Goal: Information Seeking & Learning: Learn about a topic

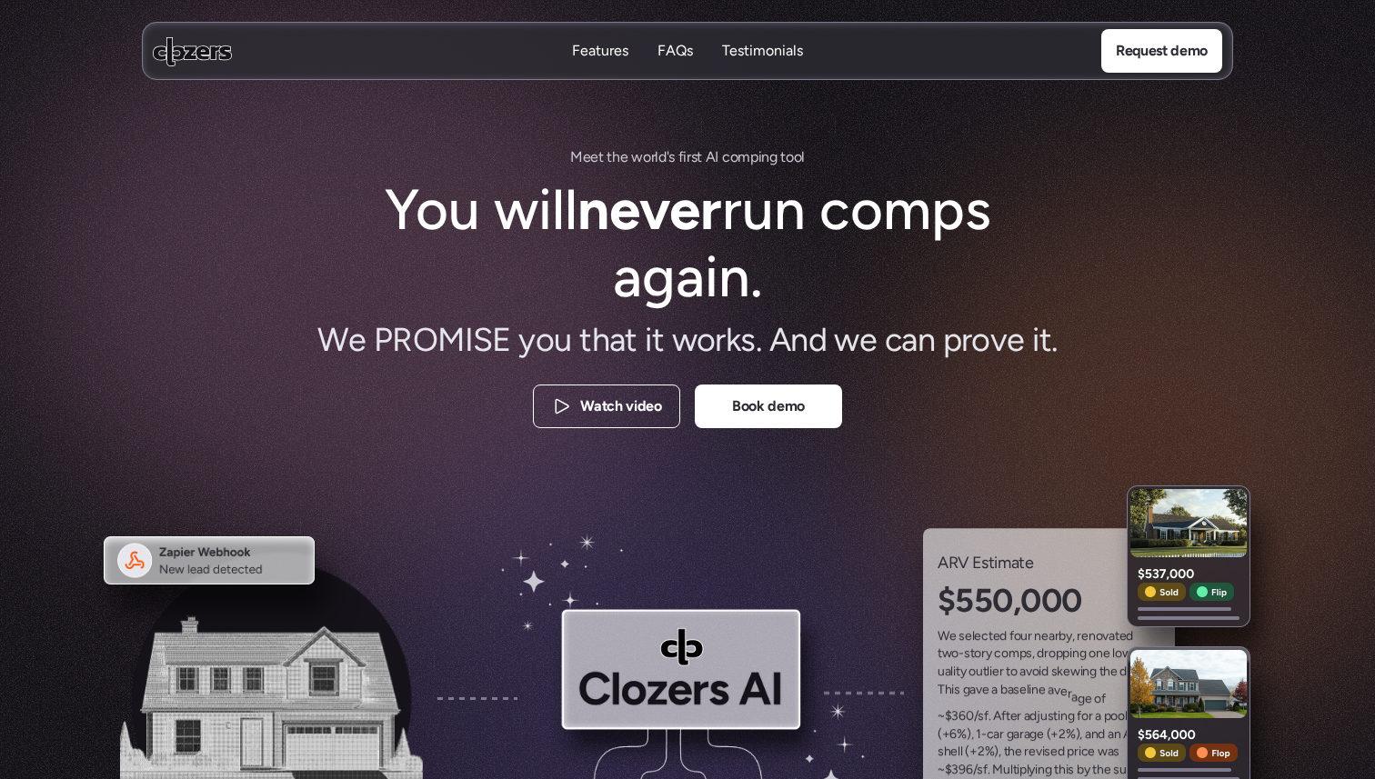
click at [604, 50] on div "Features Features" at bounding box center [600, 51] width 56 height 21
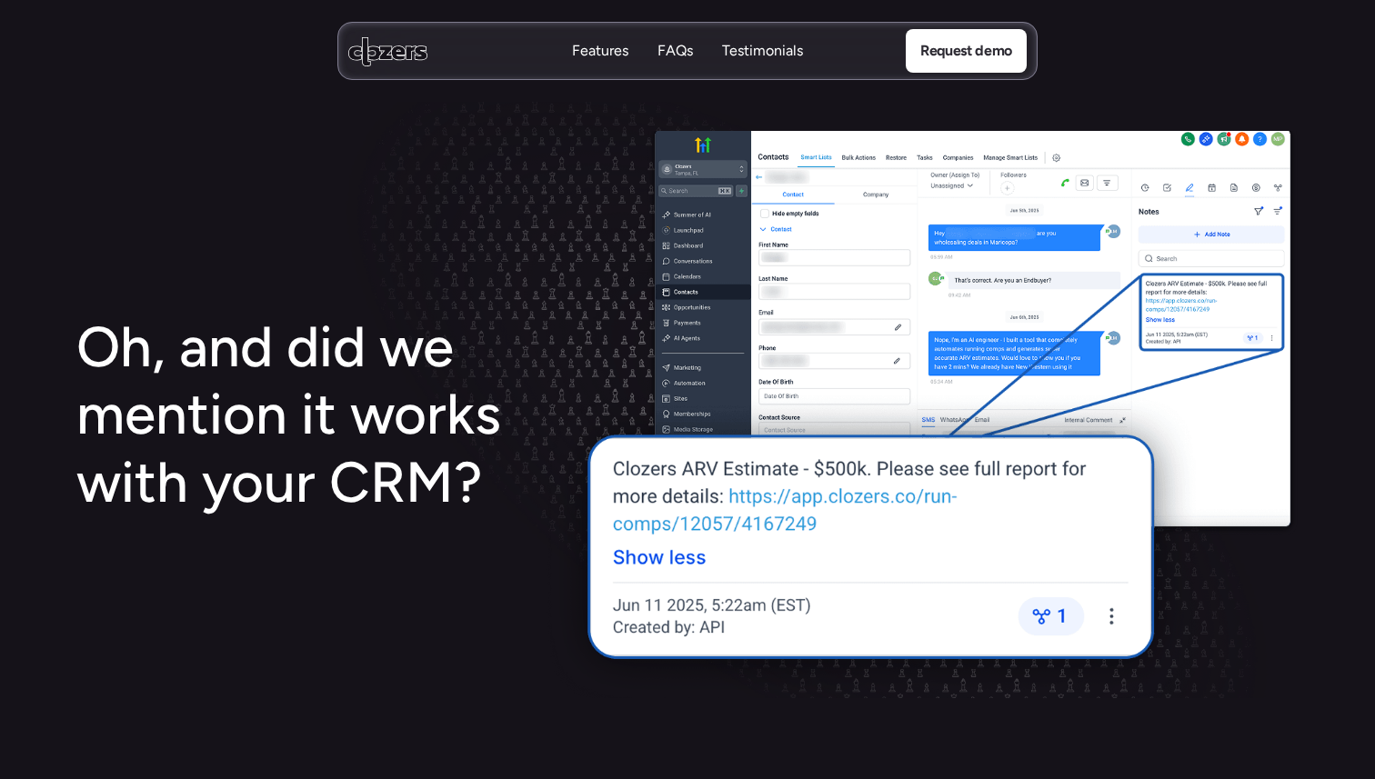
scroll to position [3308, 0]
click at [756, 48] on p "Testimonials" at bounding box center [762, 51] width 81 height 20
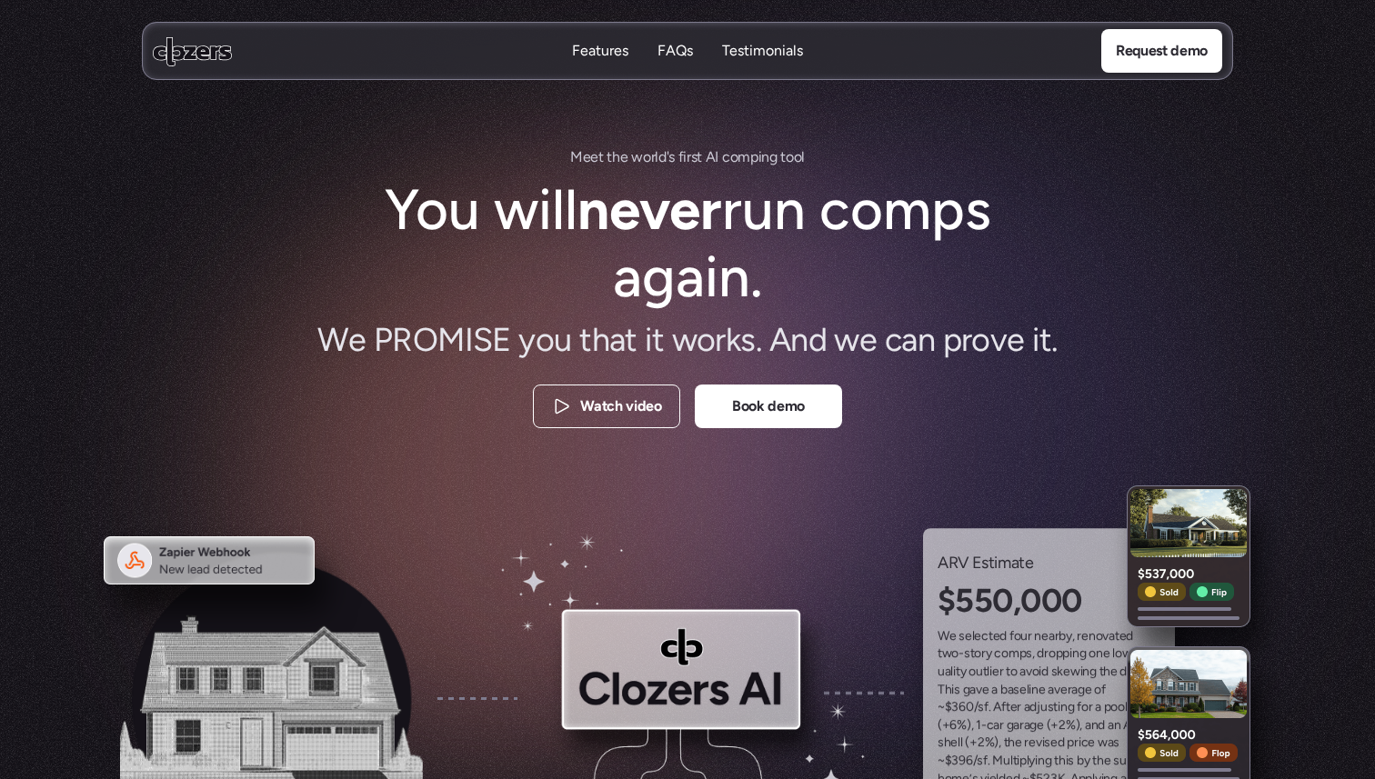
click at [194, 60] on icon at bounding box center [192, 51] width 79 height 30
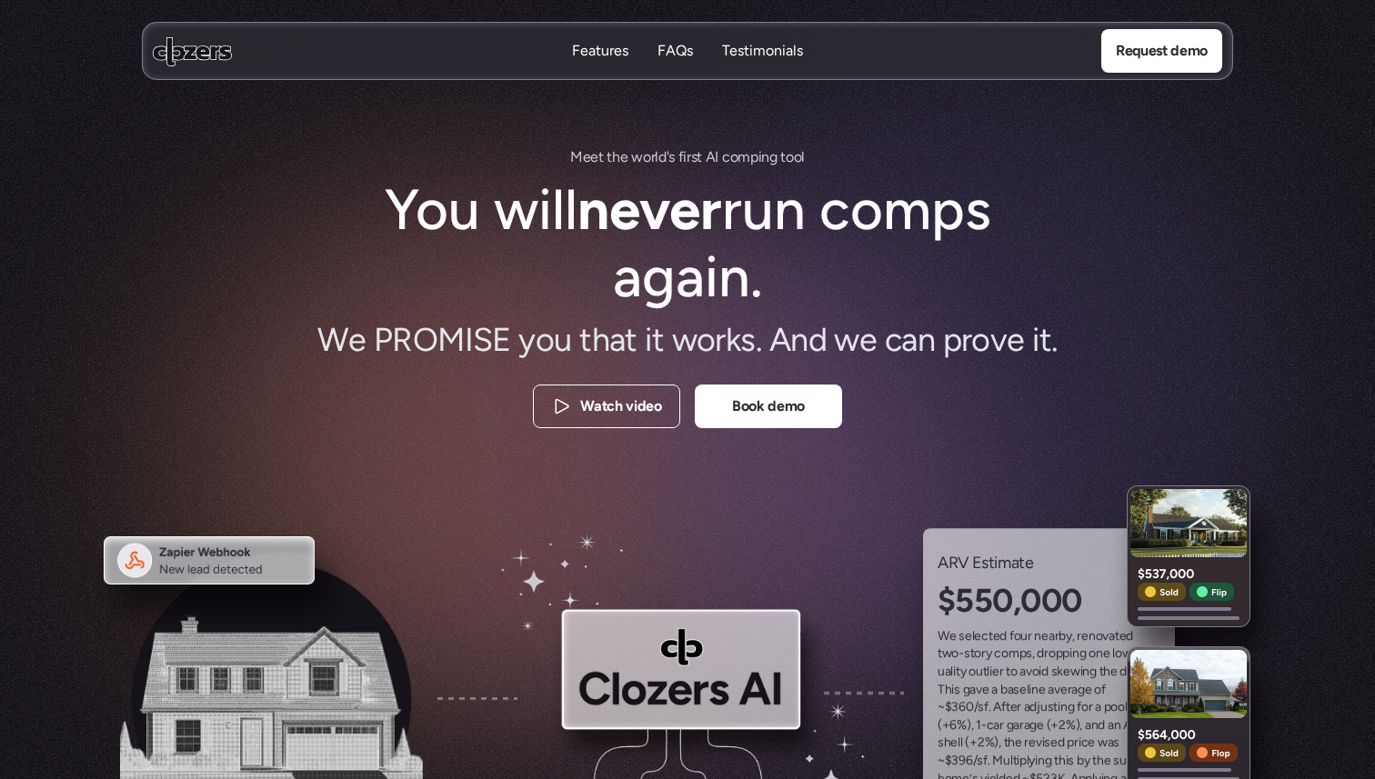
click at [194, 53] on icon at bounding box center [192, 51] width 79 height 30
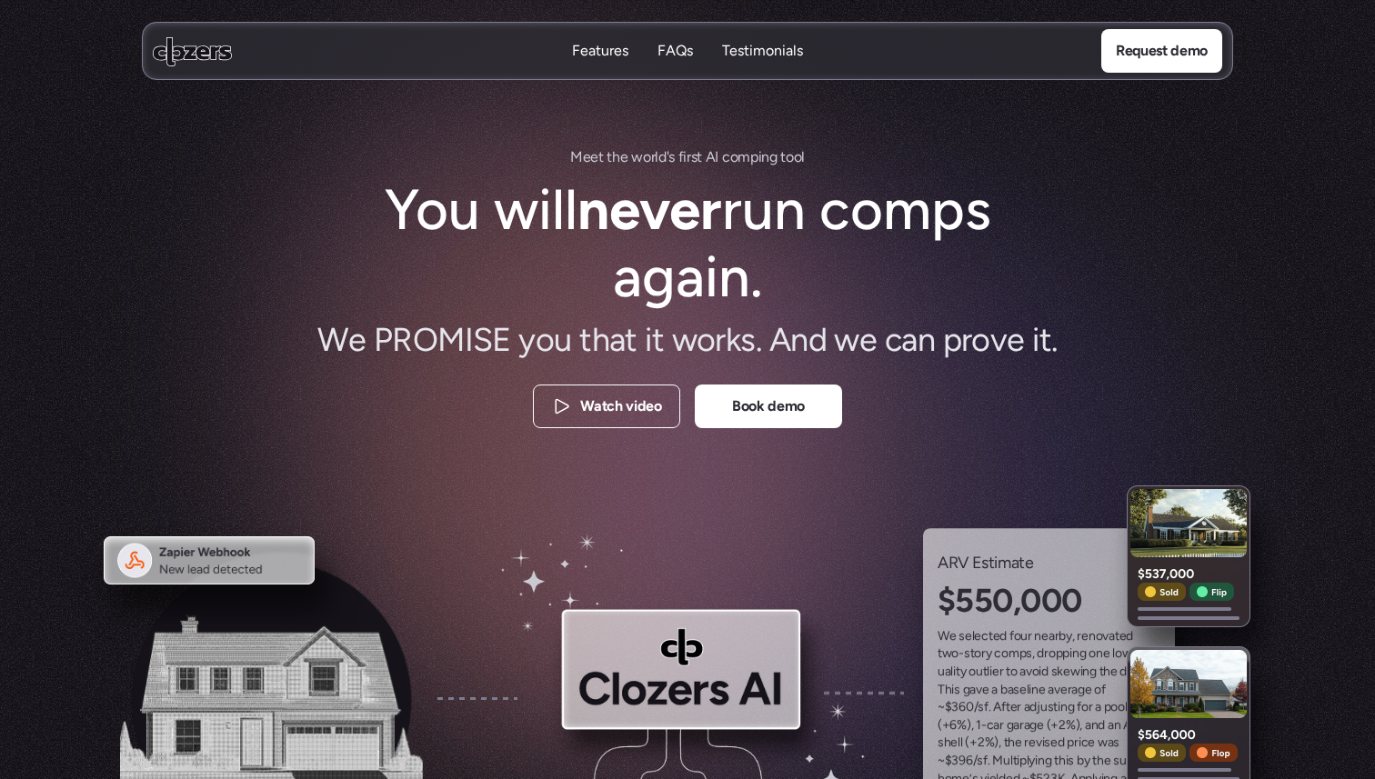
click at [591, 47] on p "Features" at bounding box center [600, 51] width 56 height 20
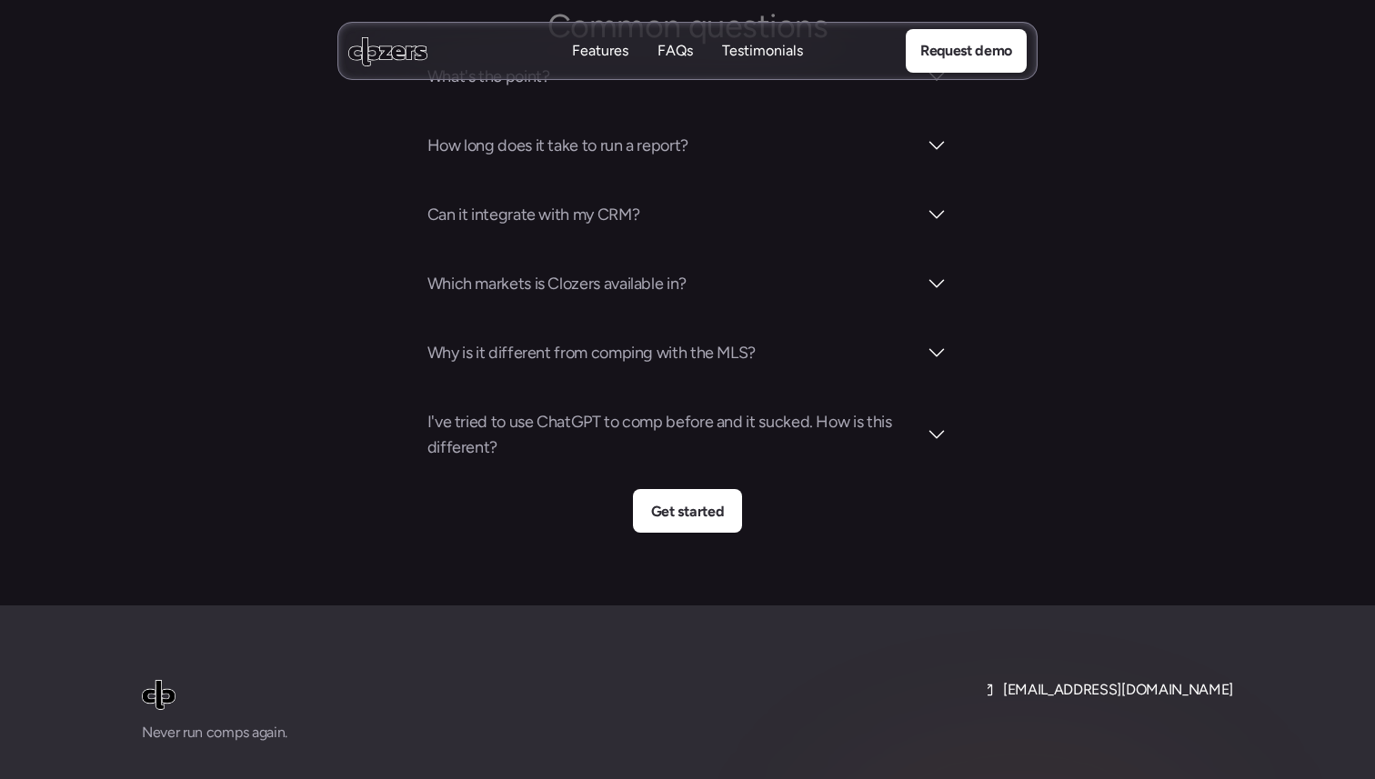
scroll to position [6525, 0]
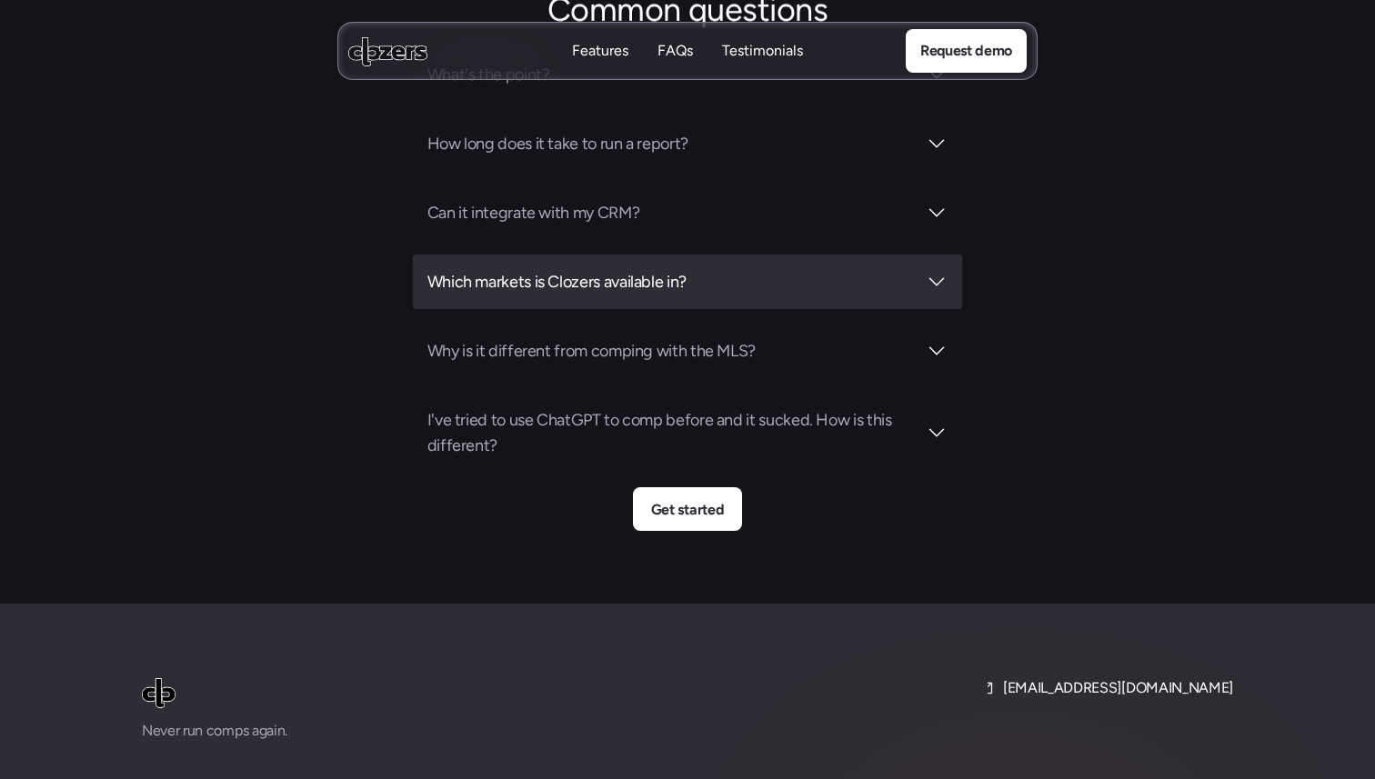
click at [637, 269] on h3 "Which markets is Clozers available in?" at bounding box center [672, 281] width 490 height 25
